Goal: Task Accomplishment & Management: Manage account settings

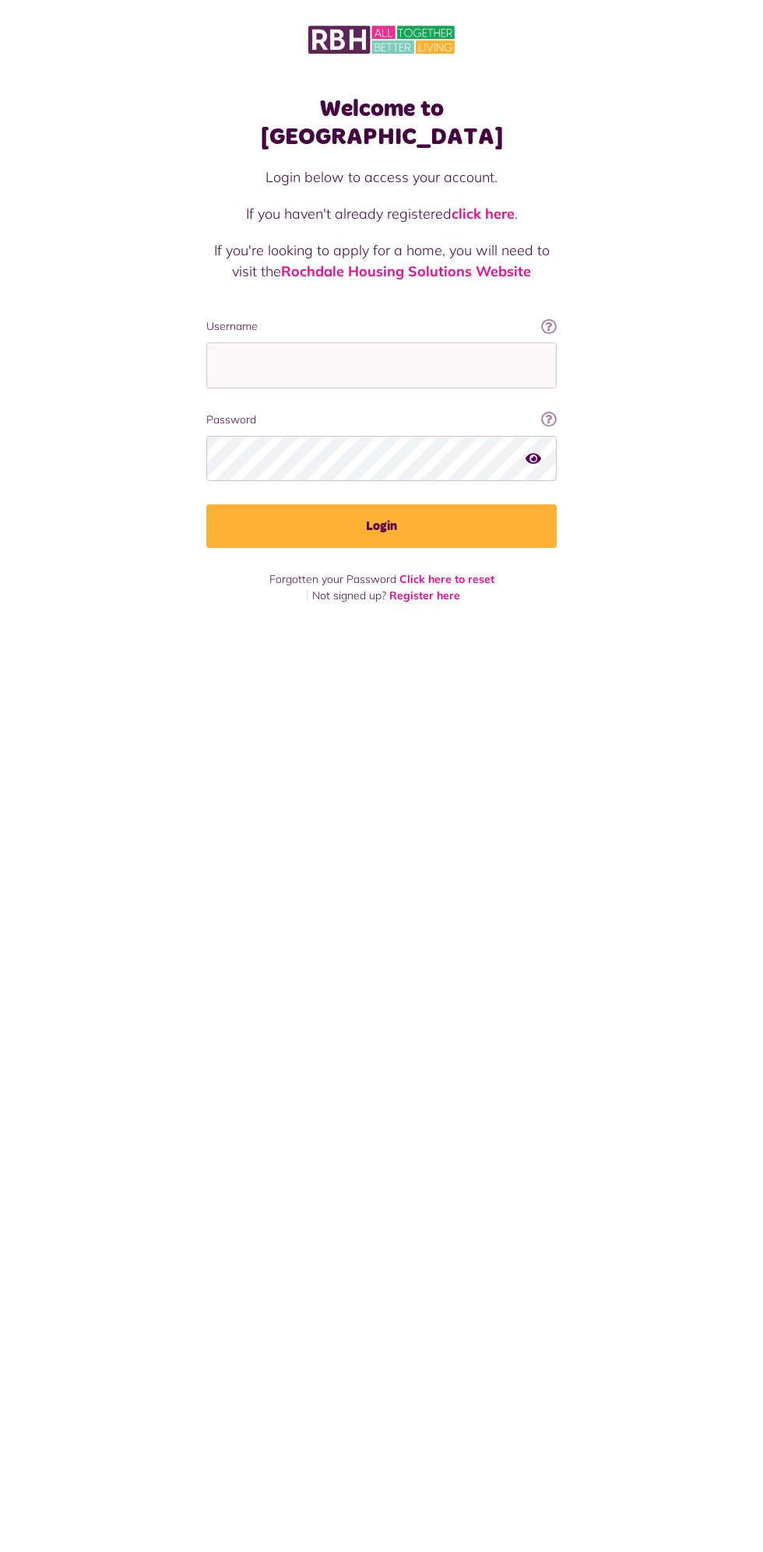
click at [415, 318] on label "Username" at bounding box center [381, 326] width 350 height 16
click at [415, 342] on input "Username" at bounding box center [381, 365] width 350 height 46
type input "**********"
click at [206, 504] on button "Login" at bounding box center [381, 526] width 350 height 44
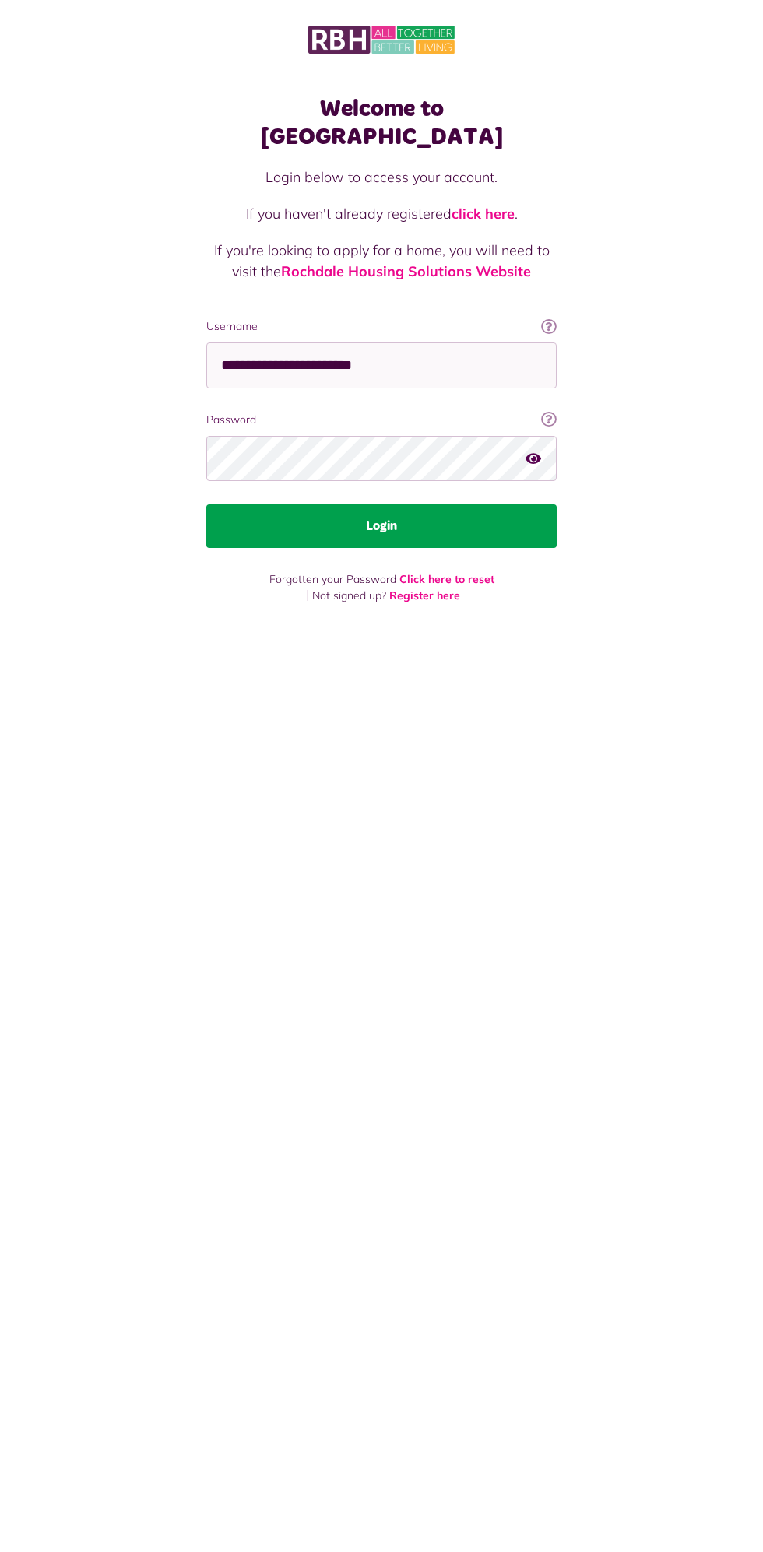
click at [476, 504] on button "Login" at bounding box center [381, 526] width 350 height 44
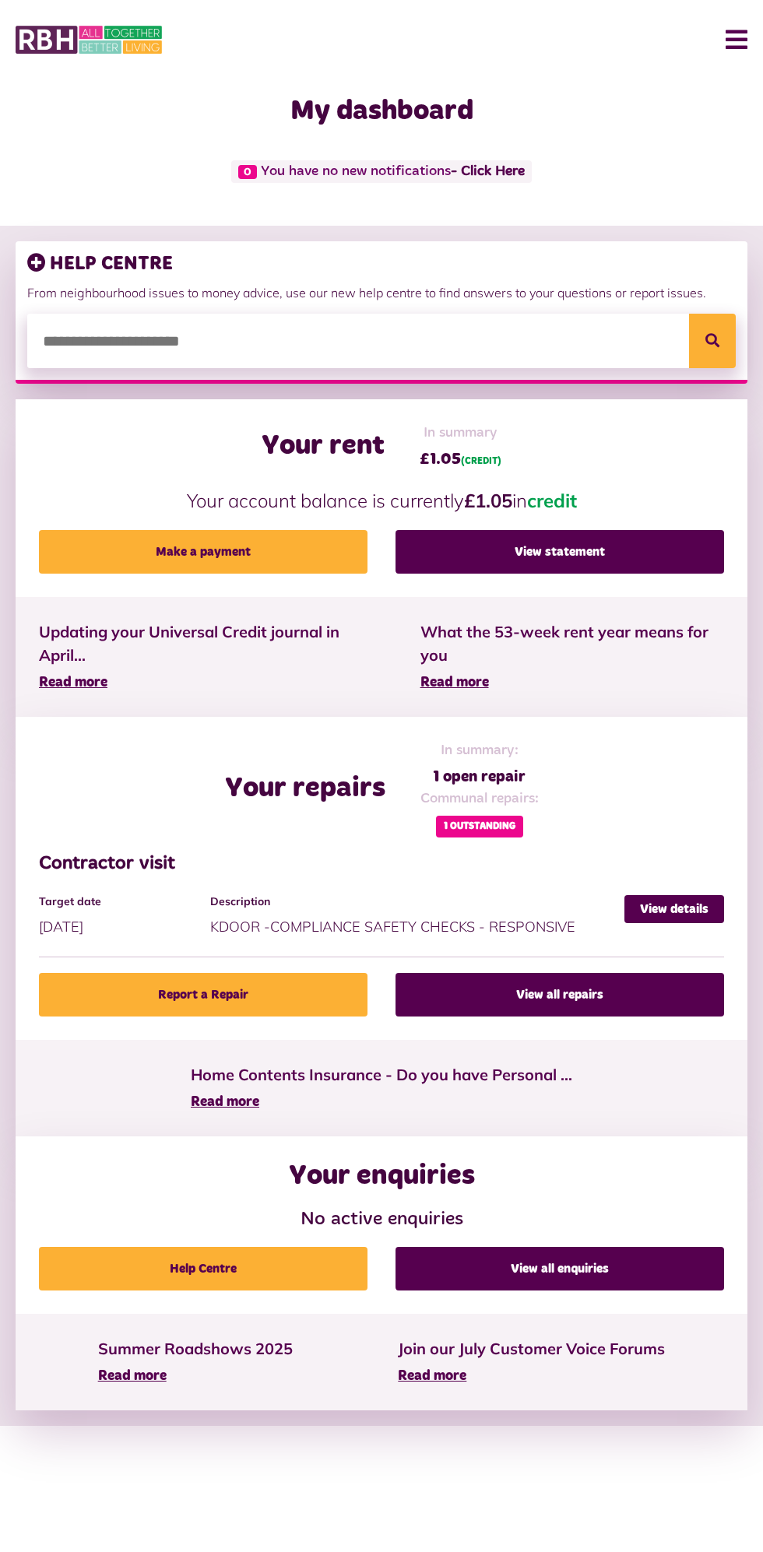
click at [715, 47] on button "Menu" at bounding box center [730, 40] width 33 height 48
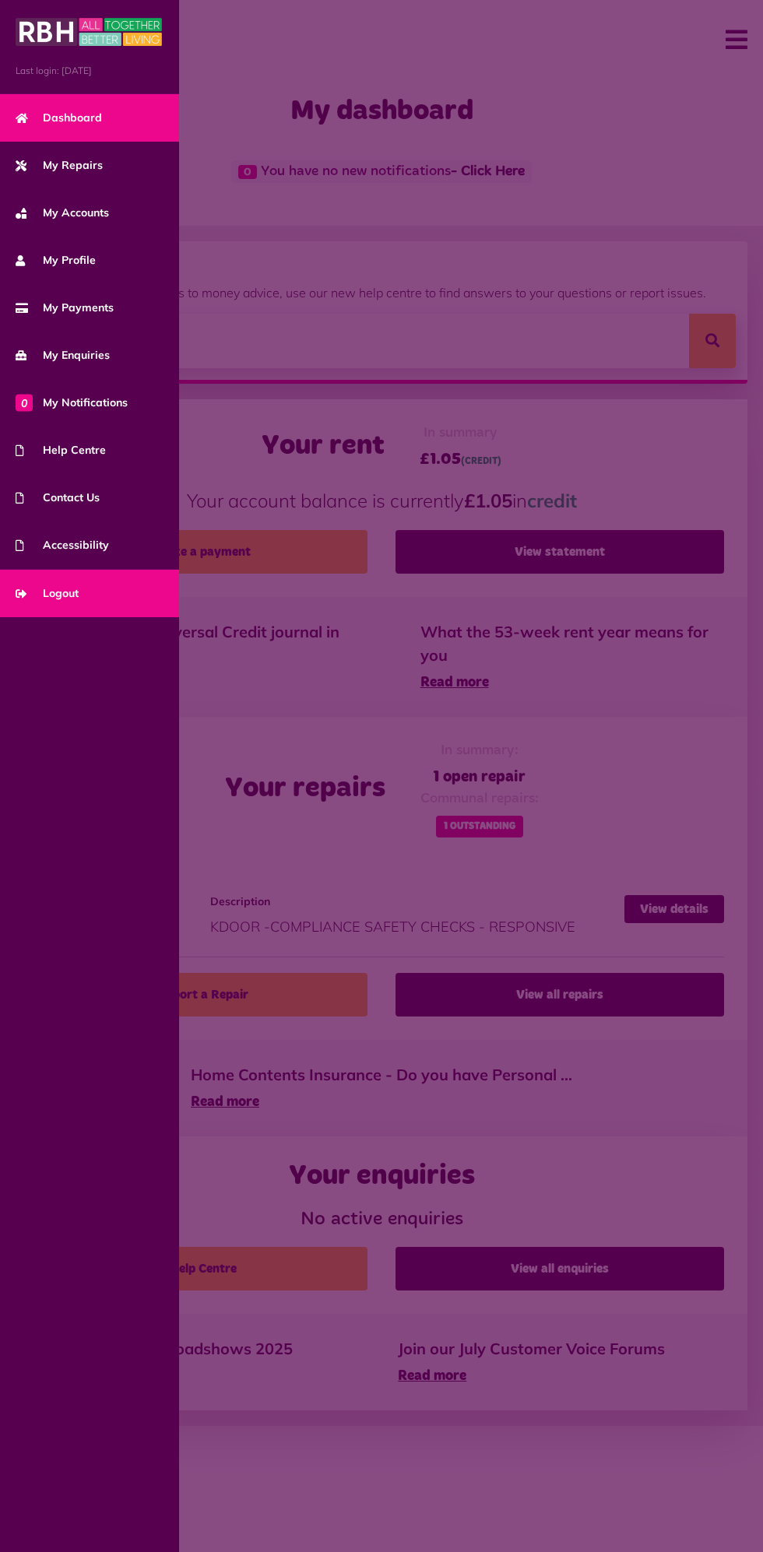
click at [78, 603] on link "Logout" at bounding box center [89, 593] width 179 height 47
